Goal: Information Seeking & Learning: Learn about a topic

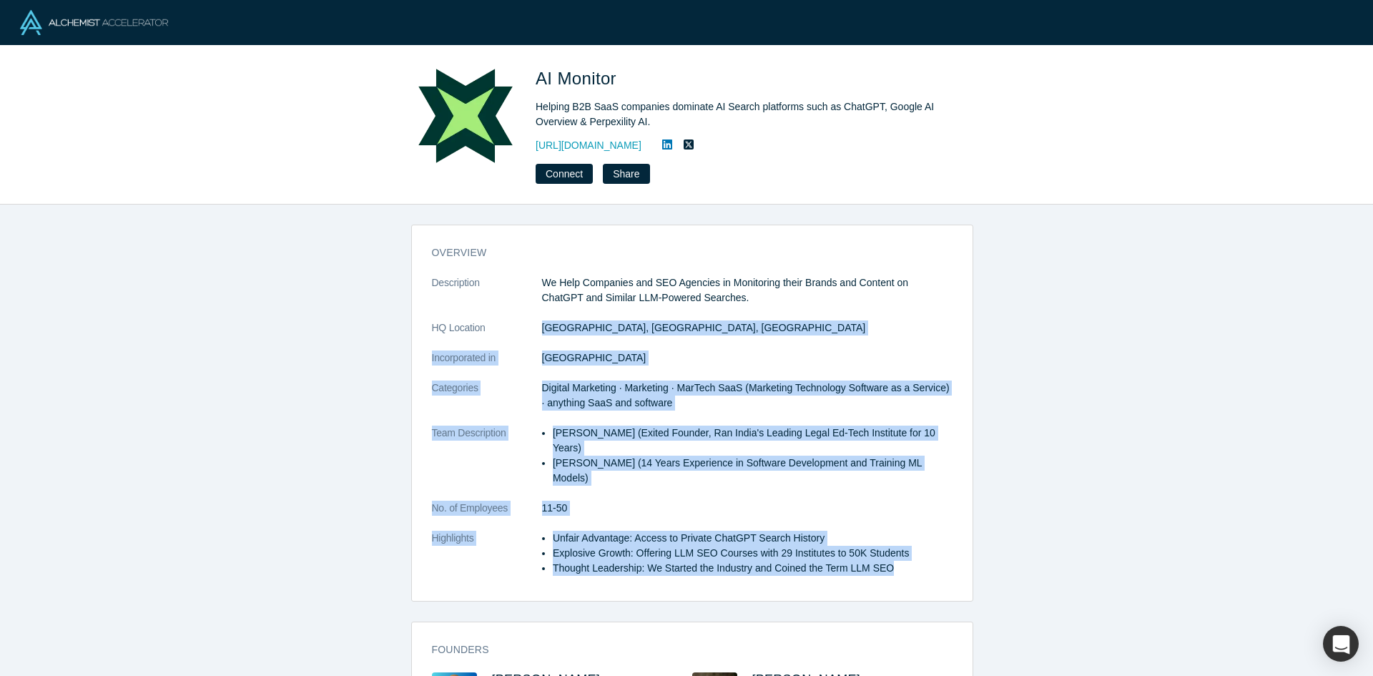
drag, startPoint x: 534, startPoint y: 324, endPoint x: 885, endPoint y: 544, distance: 413.6
click at [885, 544] on dl "Description We Help Companies and SEO Agencies in Monitoring their Brands and C…" at bounding box center [692, 432] width 521 height 315
click at [891, 561] on li "Thought Leadership: We Started the Industry and Coined the Term LLM SEO" at bounding box center [753, 568] width 400 height 15
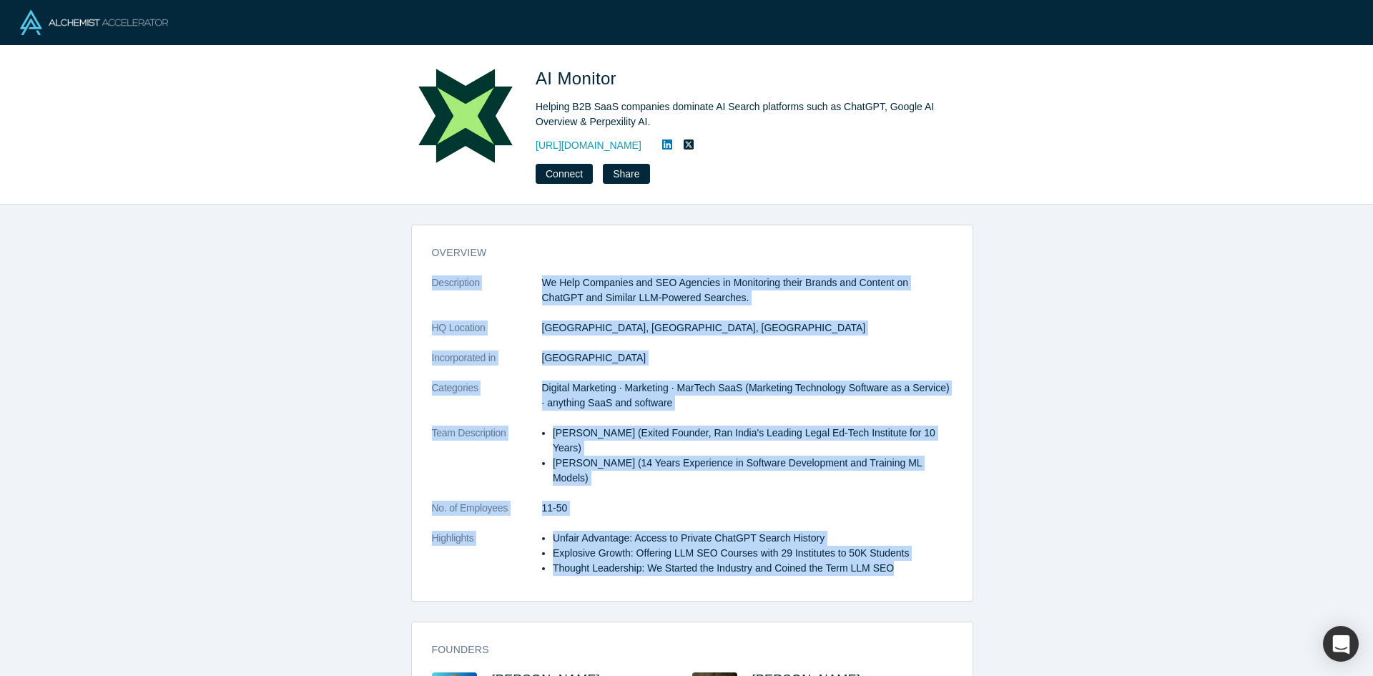
drag, startPoint x: 787, startPoint y: 506, endPoint x: 411, endPoint y: 272, distance: 443.0
click at [412, 272] on div "overview Description We Help Companies and SEO Agencies in Monitoring their Bra…" at bounding box center [692, 418] width 561 height 366
click at [400, 273] on div "overview Description We Help Companies and SEO Agencies in Monitoring their Bra…" at bounding box center [692, 446] width 1384 height 482
drag, startPoint x: 400, startPoint y: 273, endPoint x: 913, endPoint y: 541, distance: 579.1
click at [913, 541] on div "overview Description We Help Companies and SEO Agencies in Monitoring their Bra…" at bounding box center [692, 446] width 1384 height 482
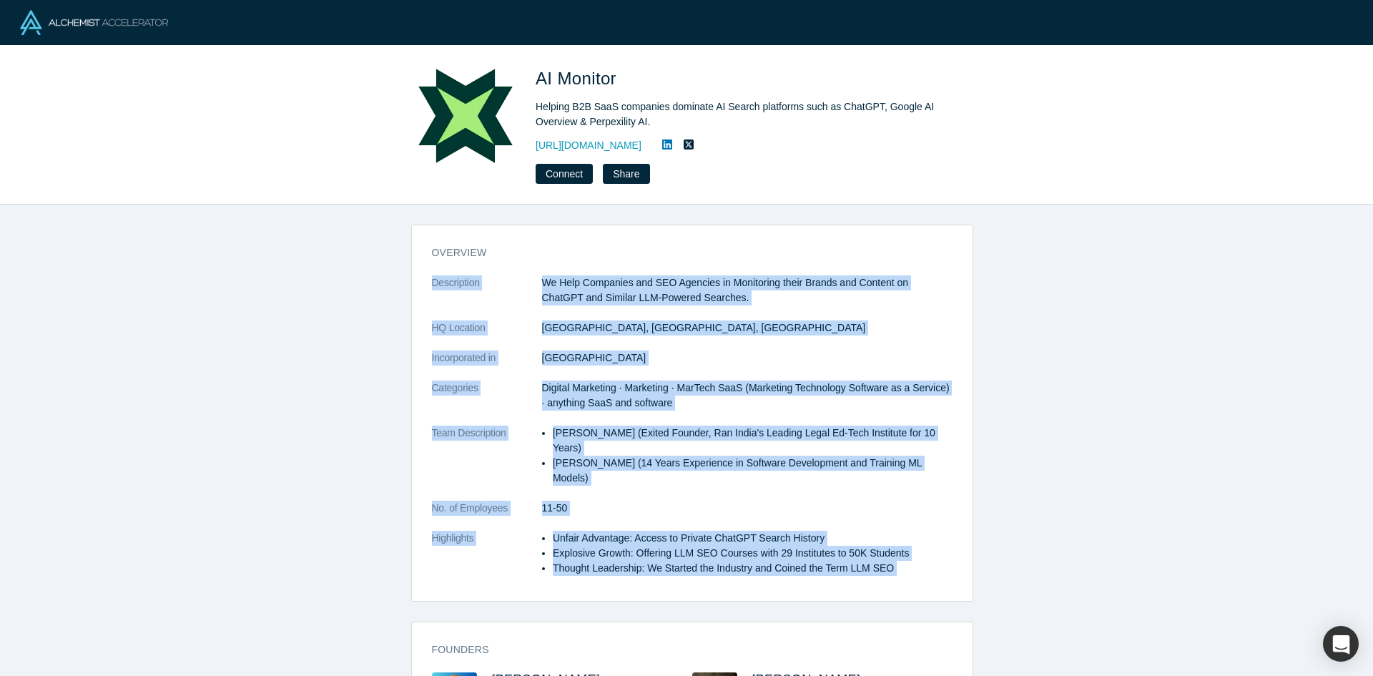
click at [911, 561] on li "Thought Leadership: We Started the Industry and Coined the Term LLM SEO" at bounding box center [753, 568] width 400 height 15
drag, startPoint x: 669, startPoint y: 410, endPoint x: 384, endPoint y: 237, distance: 333.8
click at [384, 237] on div "overview Description We Help Companies and SEO Agencies in Monitoring their Bra…" at bounding box center [692, 446] width 1384 height 482
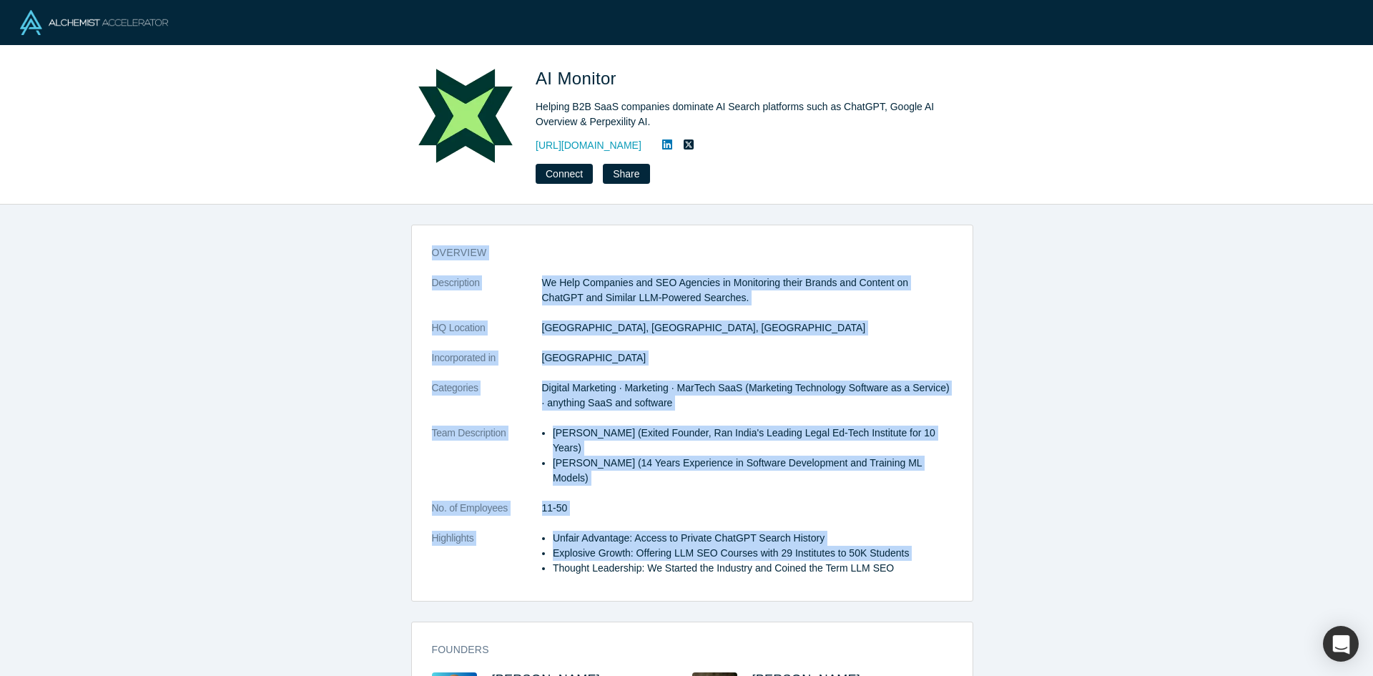
drag, startPoint x: 384, startPoint y: 237, endPoint x: 915, endPoint y: 527, distance: 605.0
click at [915, 527] on div "overview Description We Help Companies and SEO Agencies in Monitoring their Bra…" at bounding box center [692, 446] width 1384 height 482
click at [915, 546] on li "Explosive Growth: Offering LLM SEO Courses with 29 Institutes to 50K Students" at bounding box center [753, 553] width 400 height 15
